Goal: Go to known website: Go to known website

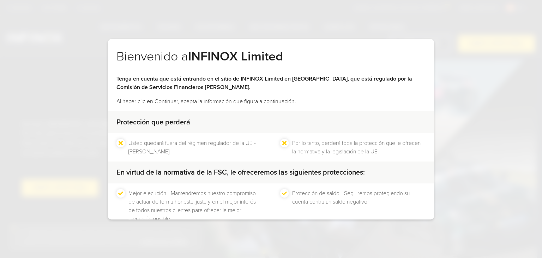
scroll to position [45, 0]
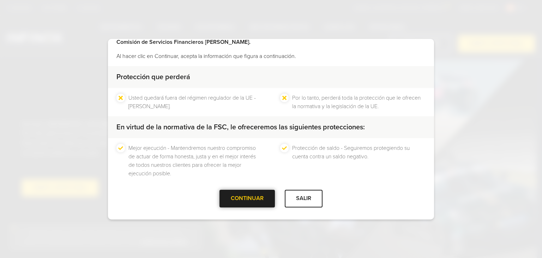
click at [235, 202] on div "CONTINUAR" at bounding box center [246, 197] width 55 height 17
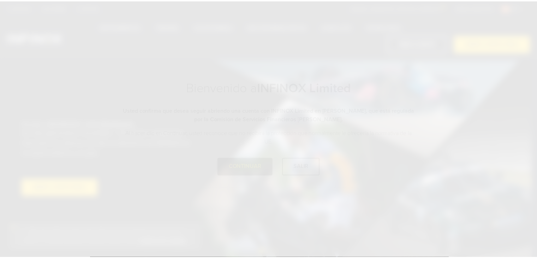
scroll to position [0, 0]
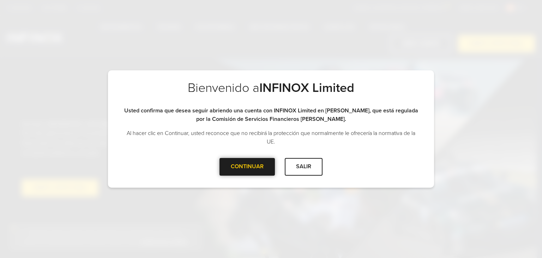
click at [247, 167] on div at bounding box center [247, 167] width 0 height 0
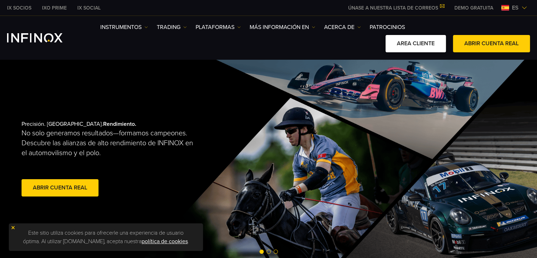
click at [425, 46] on link "AREA CLIENTE" at bounding box center [415, 43] width 60 height 17
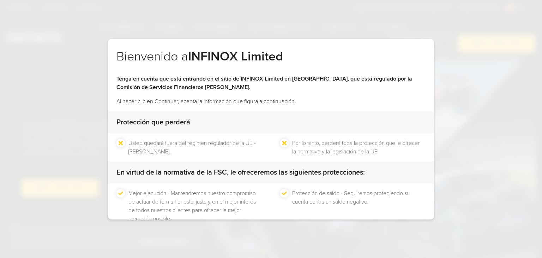
scroll to position [45, 0]
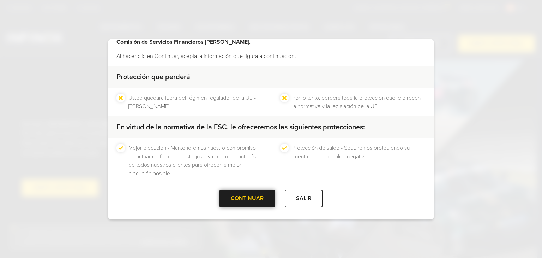
click at [247, 198] on div at bounding box center [247, 198] width 0 height 0
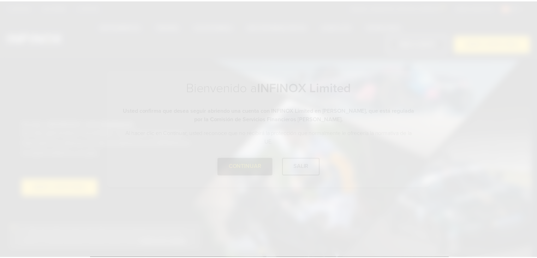
scroll to position [0, 0]
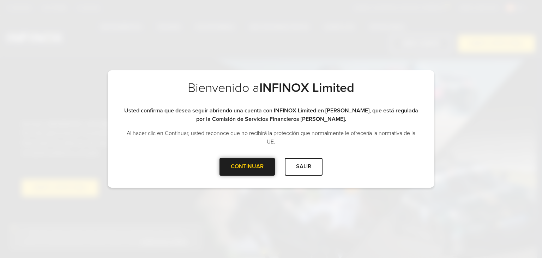
click at [247, 167] on div at bounding box center [247, 167] width 0 height 0
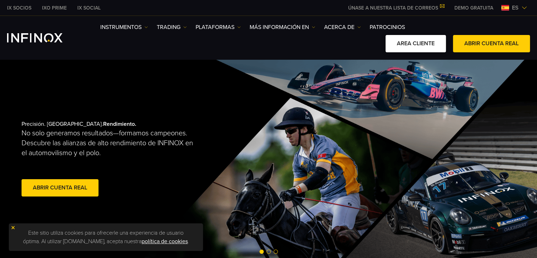
click at [417, 44] on link "AREA CLIENTE" at bounding box center [415, 43] width 60 height 17
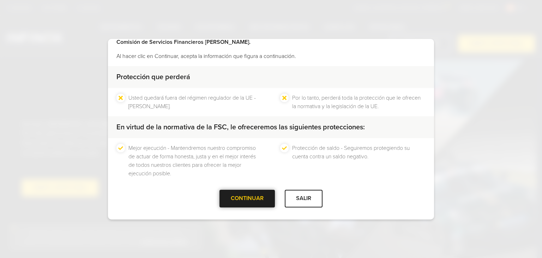
click at [247, 198] on div at bounding box center [247, 198] width 0 height 0
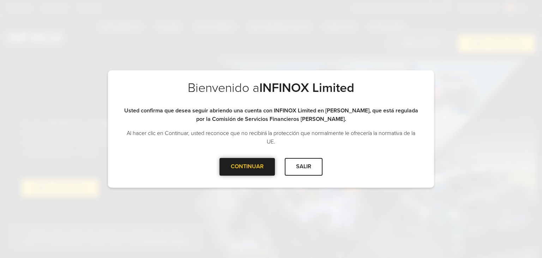
click at [247, 167] on div at bounding box center [247, 167] width 0 height 0
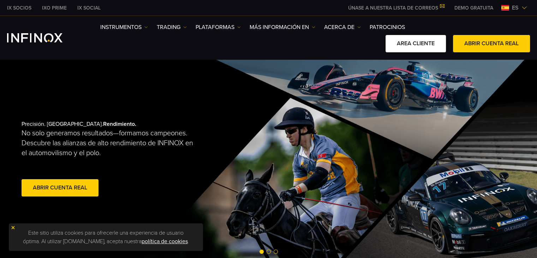
click at [406, 43] on link "AREA CLIENTE" at bounding box center [415, 43] width 60 height 17
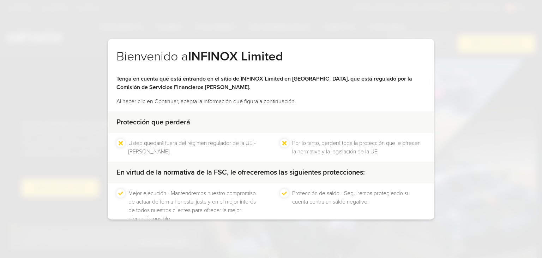
scroll to position [45, 0]
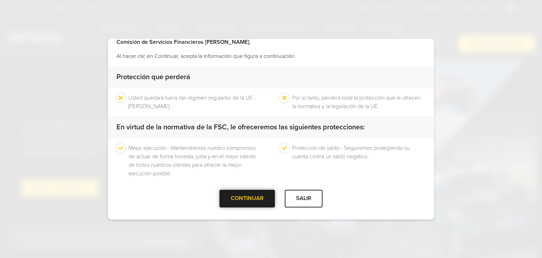
click at [247, 198] on div at bounding box center [247, 198] width 0 height 0
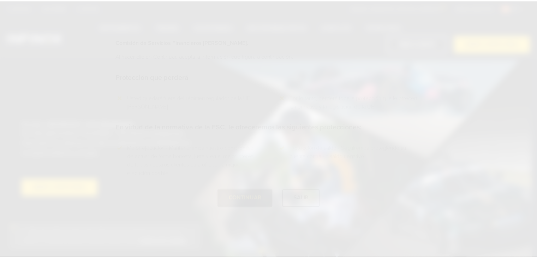
scroll to position [0, 0]
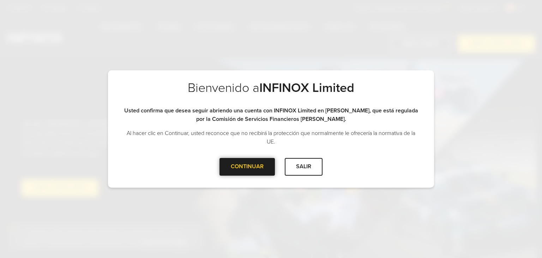
click at [248, 167] on div "CONTINUAR" at bounding box center [246, 166] width 55 height 17
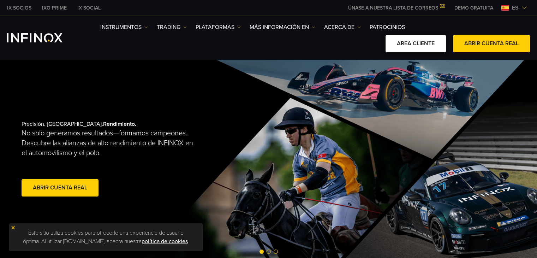
click at [424, 45] on link "AREA CLIENTE" at bounding box center [415, 43] width 60 height 17
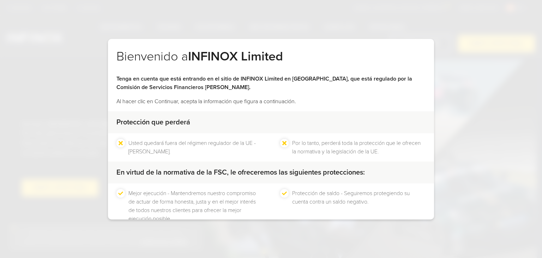
scroll to position [45, 0]
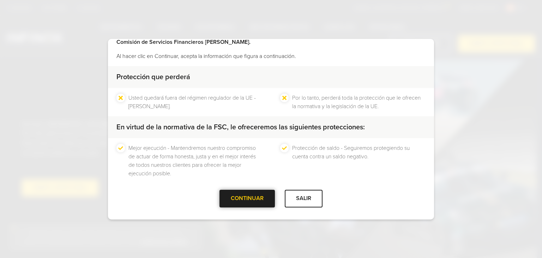
click at [247, 198] on div at bounding box center [247, 198] width 0 height 0
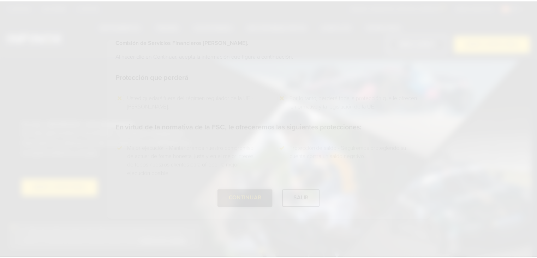
scroll to position [0, 0]
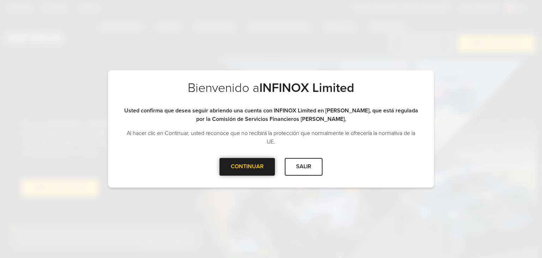
click at [247, 167] on div at bounding box center [247, 167] width 0 height 0
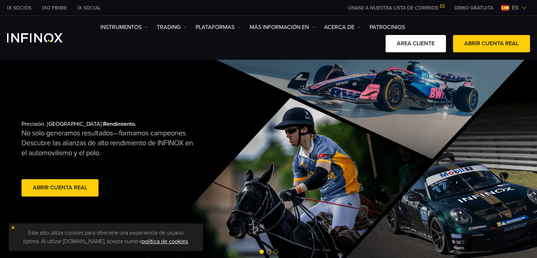
click at [409, 43] on link "AREA CLIENTE" at bounding box center [415, 43] width 60 height 17
